Goal: Navigation & Orientation: Find specific page/section

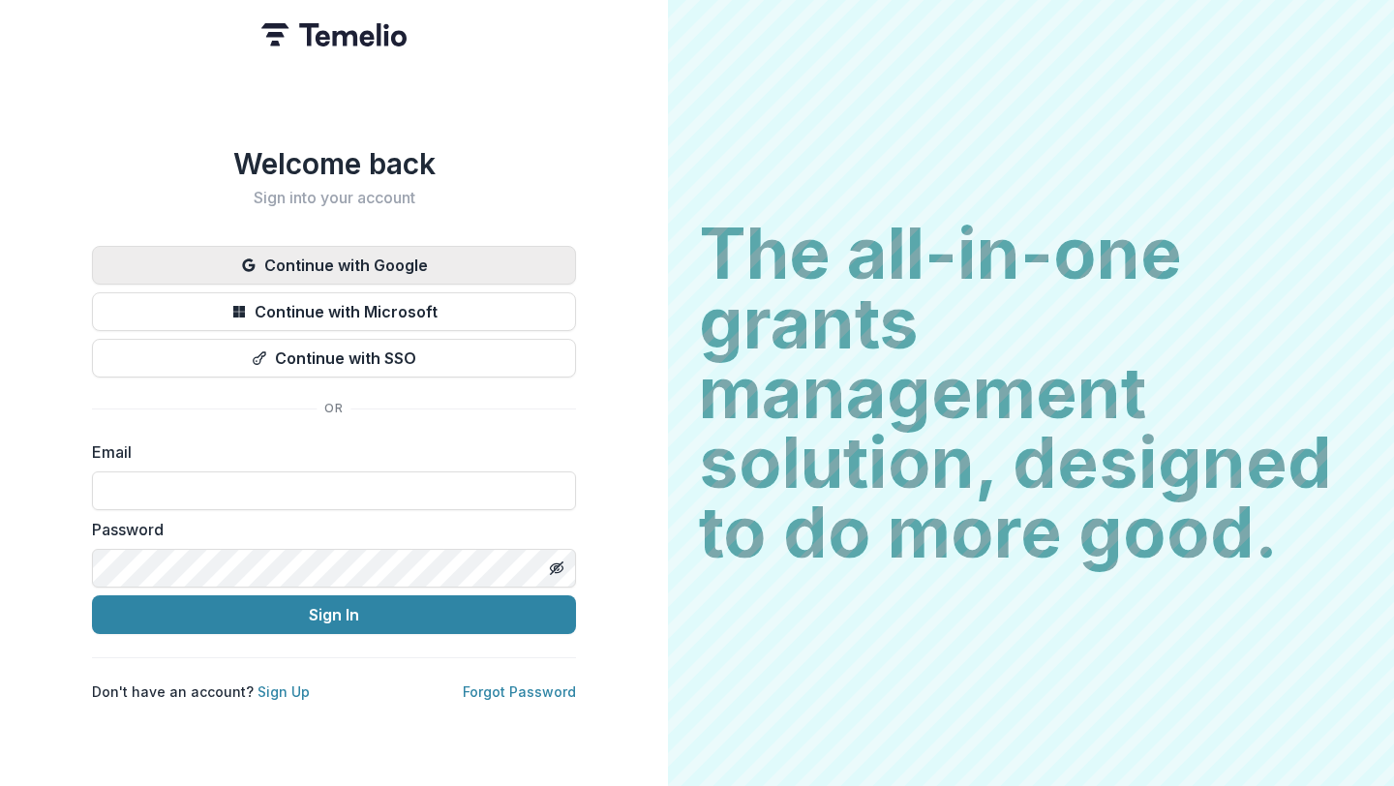
click at [384, 262] on button "Continue with Google" at bounding box center [334, 265] width 484 height 39
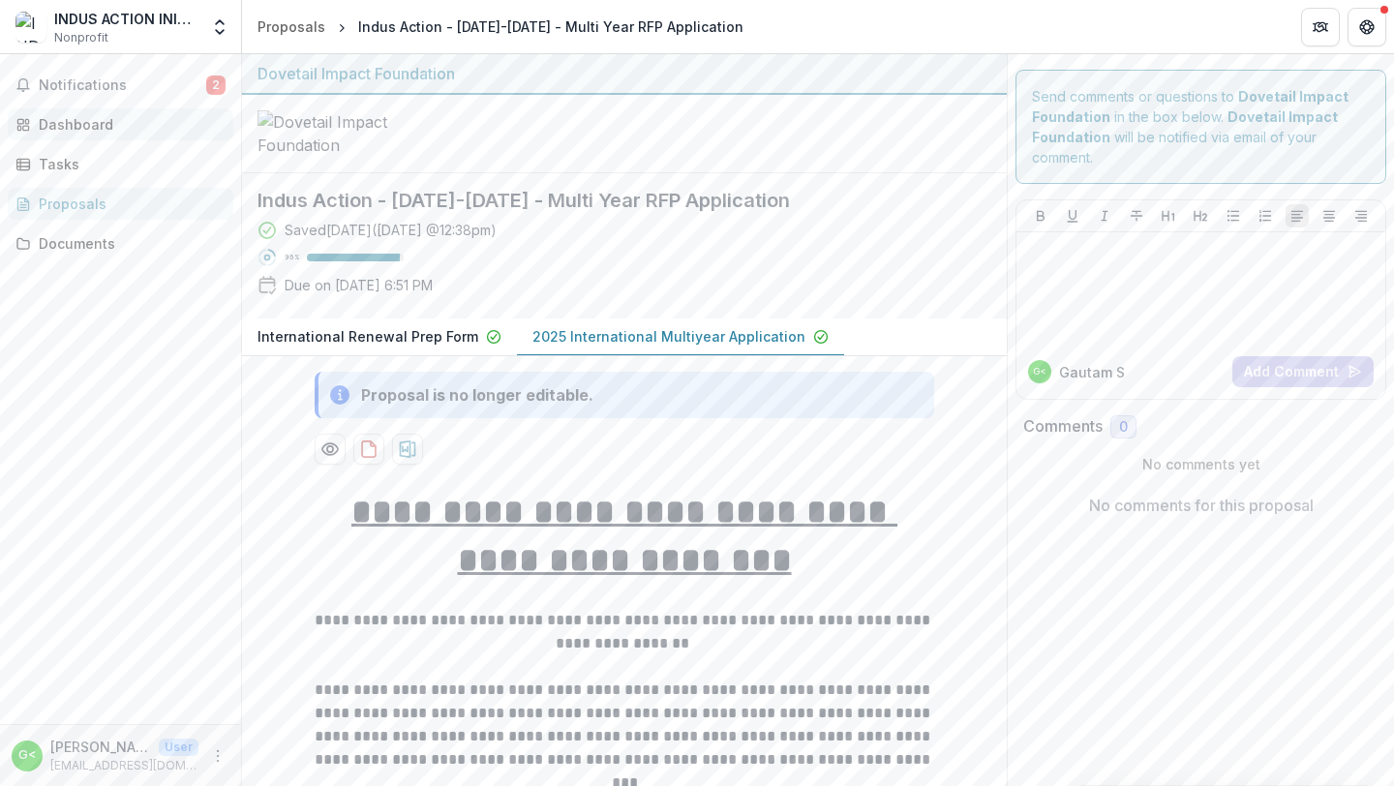
click at [73, 111] on link "Dashboard" at bounding box center [121, 124] width 226 height 32
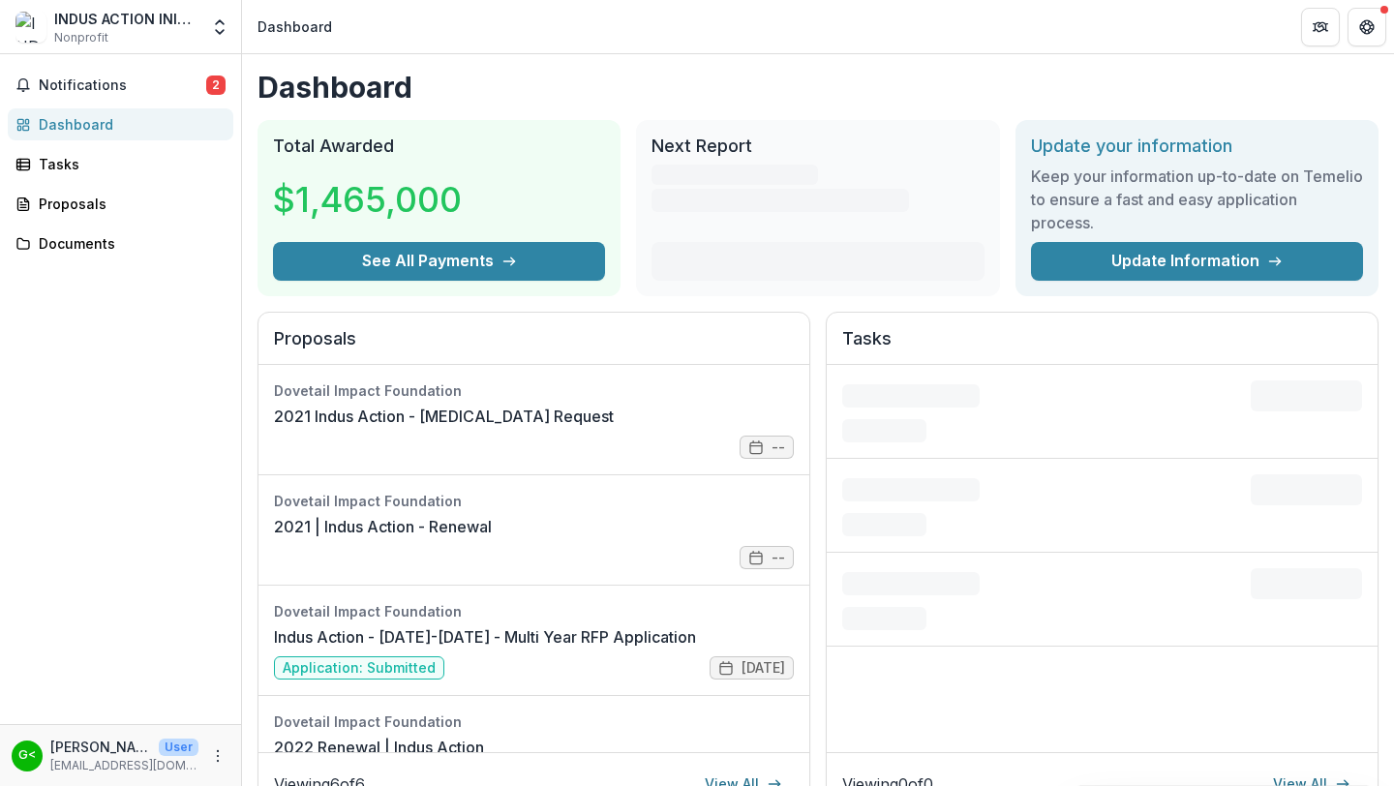
click at [73, 111] on link "Dashboard" at bounding box center [121, 124] width 226 height 32
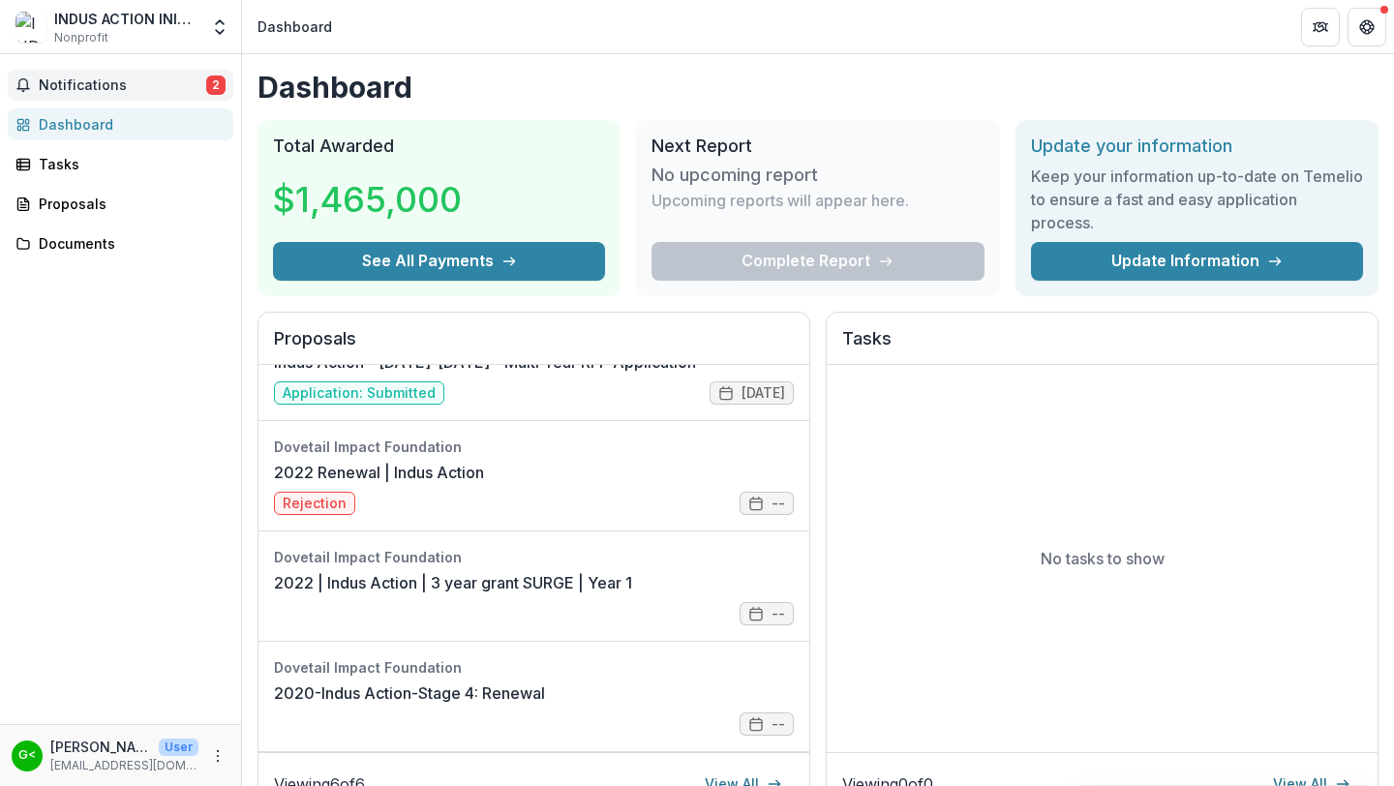
click at [166, 88] on span "Notifications" at bounding box center [122, 85] width 167 height 16
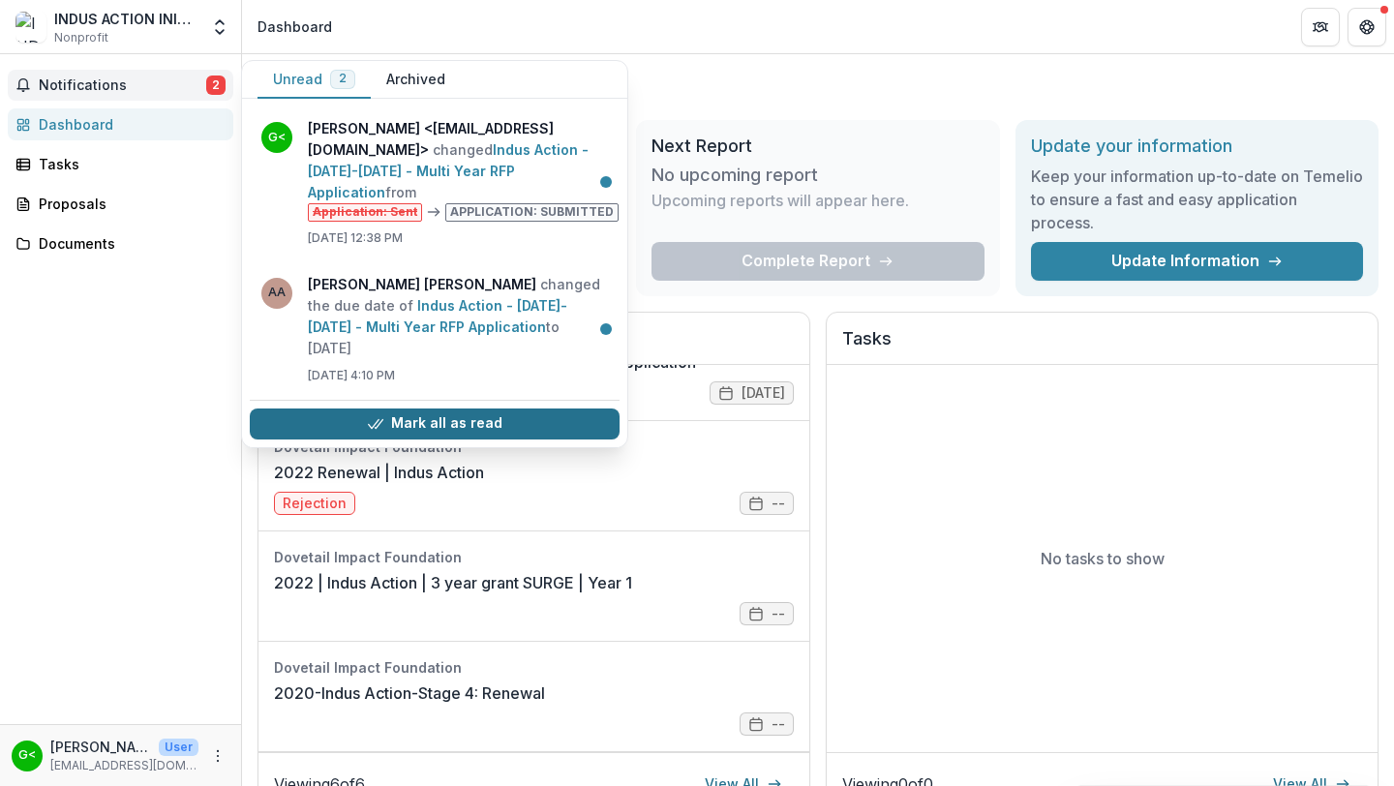
click at [438, 408] on button "Mark all as read" at bounding box center [435, 423] width 370 height 31
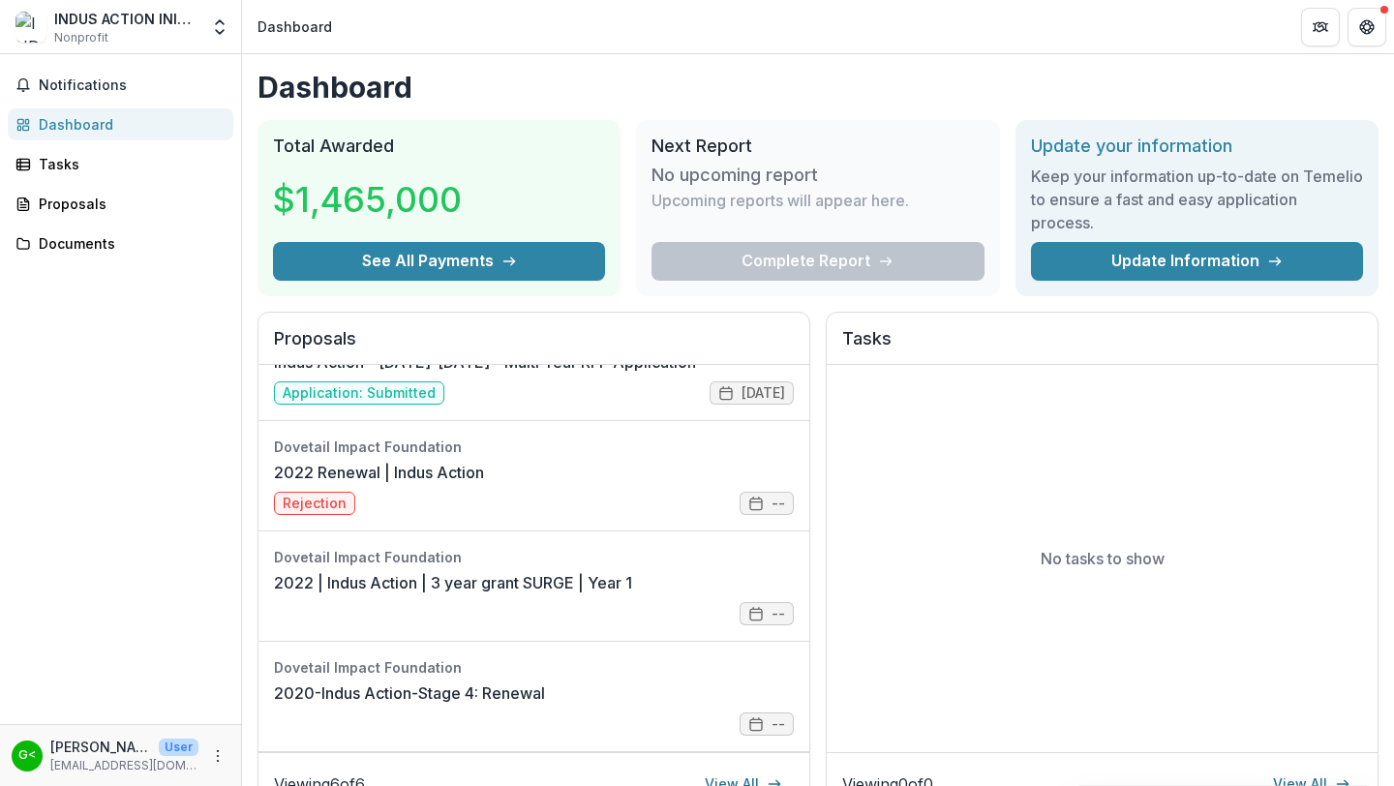
click at [980, 424] on div "No tasks to show" at bounding box center [1102, 558] width 551 height 387
